Goal: Task Accomplishment & Management: Manage account settings

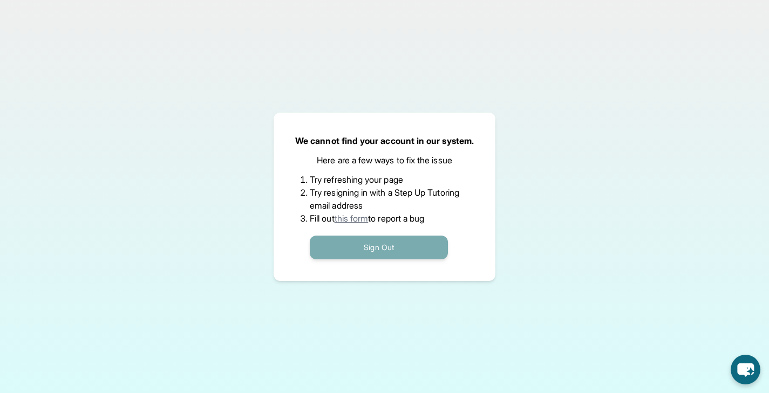
click at [380, 247] on button "Sign Out" at bounding box center [379, 248] width 138 height 24
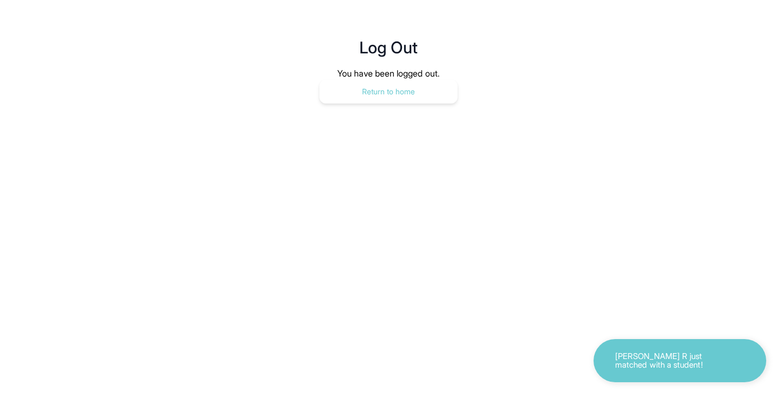
click at [379, 90] on button "Return to home" at bounding box center [388, 92] width 138 height 24
